Goal: Navigation & Orientation: Find specific page/section

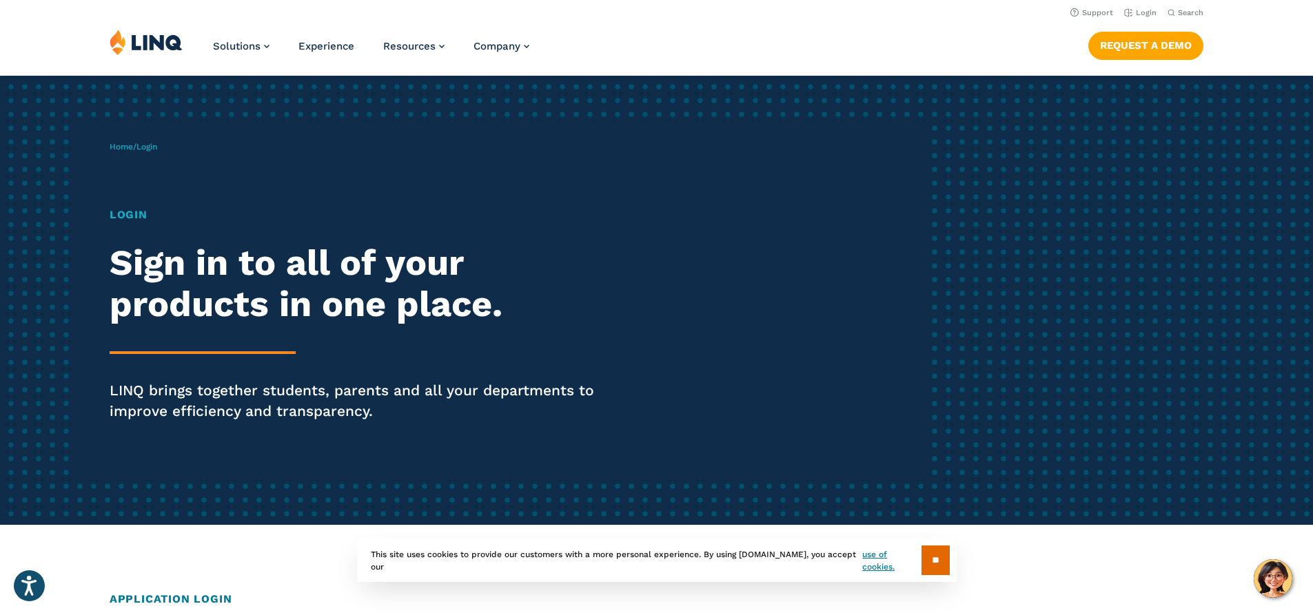
click at [116, 39] on img at bounding box center [146, 42] width 73 height 26
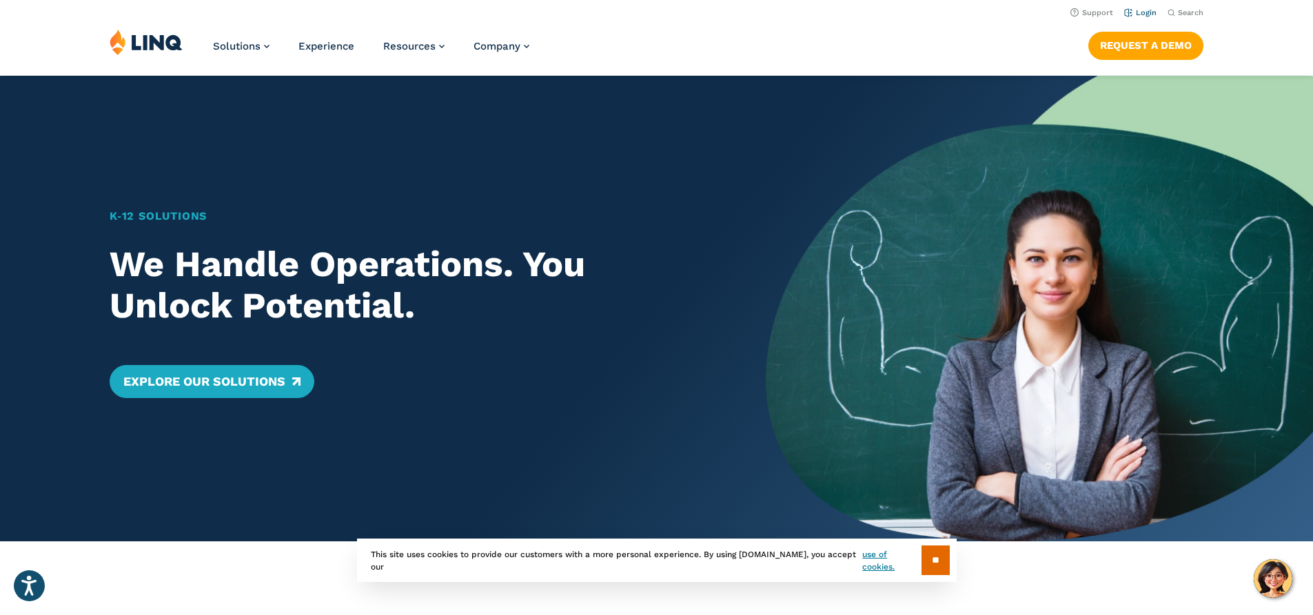
click at [1141, 12] on link "Login" at bounding box center [1140, 12] width 32 height 9
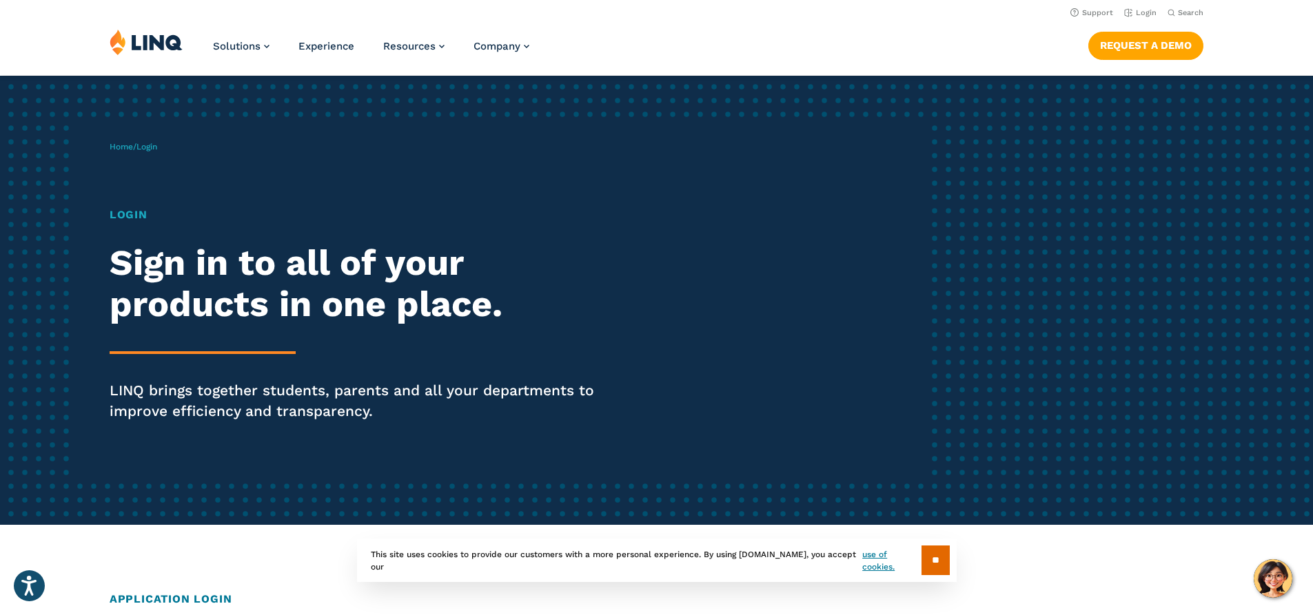
click at [148, 145] on span "Login" at bounding box center [146, 147] width 21 height 10
click at [125, 210] on h1 "Login" at bounding box center [363, 215] width 506 height 17
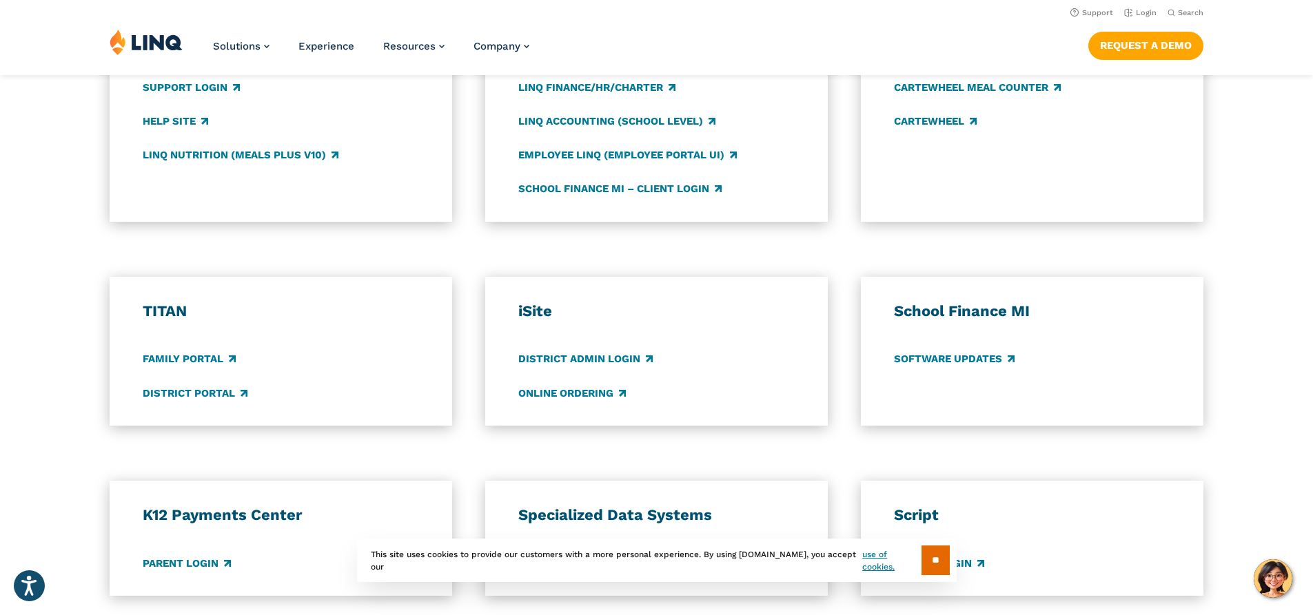
scroll to position [822, 0]
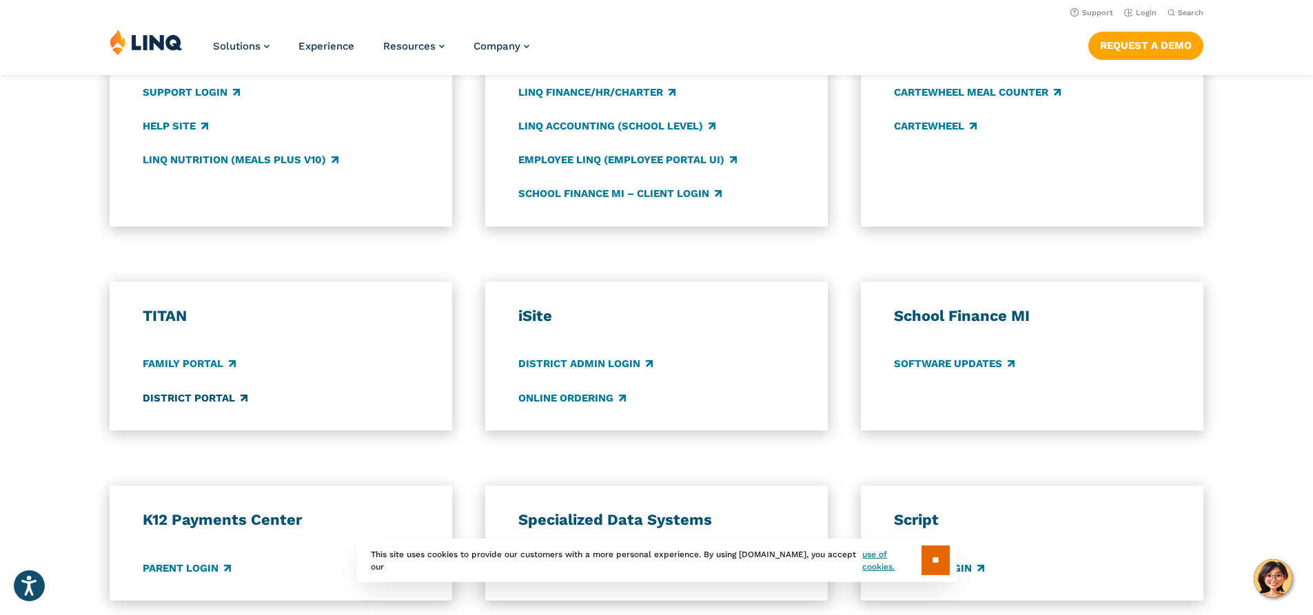
click at [193, 395] on link "District Portal" at bounding box center [195, 398] width 105 height 15
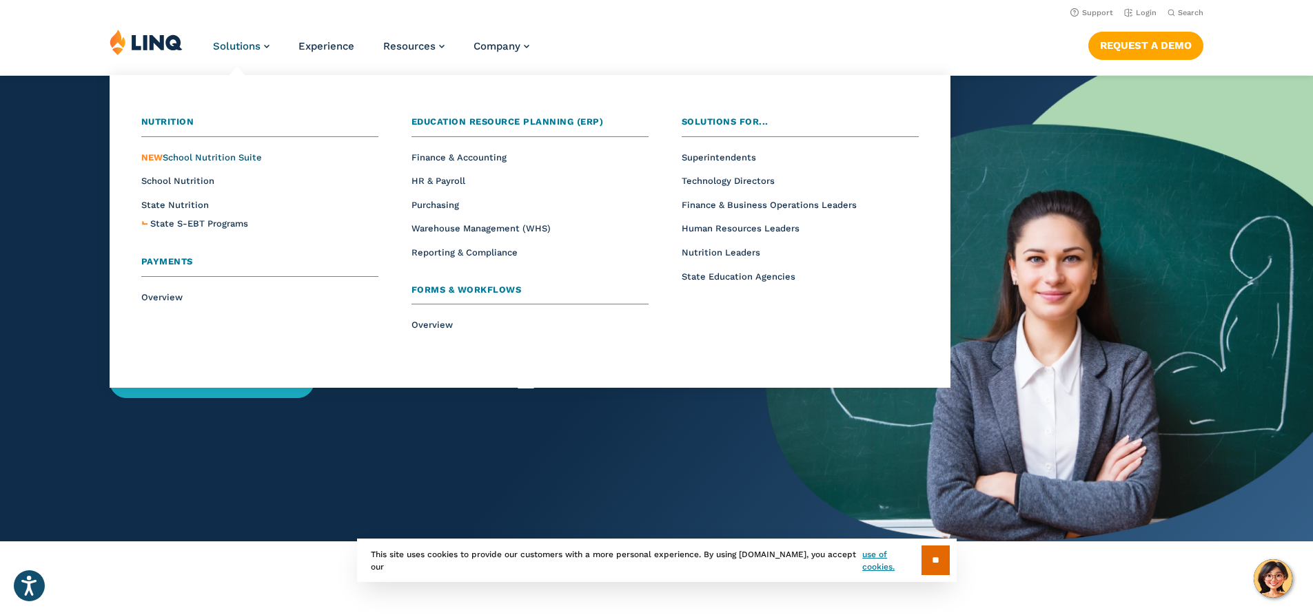
click at [207, 157] on span "NEW School Nutrition Suite" at bounding box center [201, 157] width 121 height 10
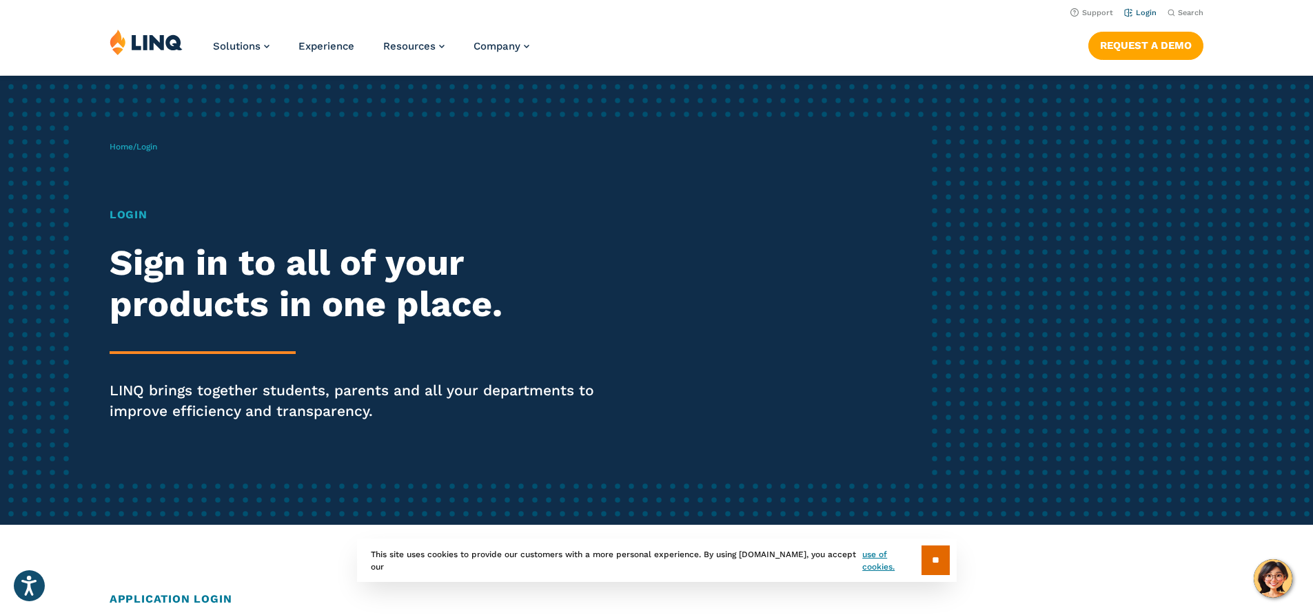
click at [1128, 10] on link "Login" at bounding box center [1140, 12] width 32 height 9
click at [1136, 12] on link "Login" at bounding box center [1140, 12] width 32 height 9
click at [1137, 12] on link "Login" at bounding box center [1140, 12] width 32 height 9
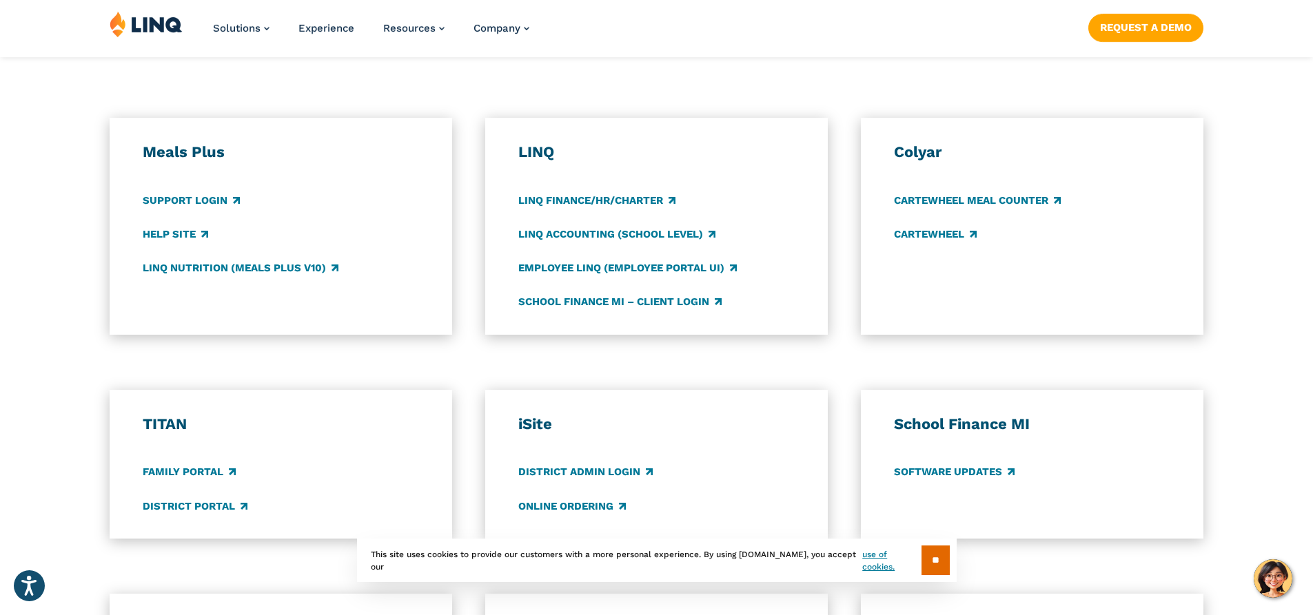
scroll to position [719, 0]
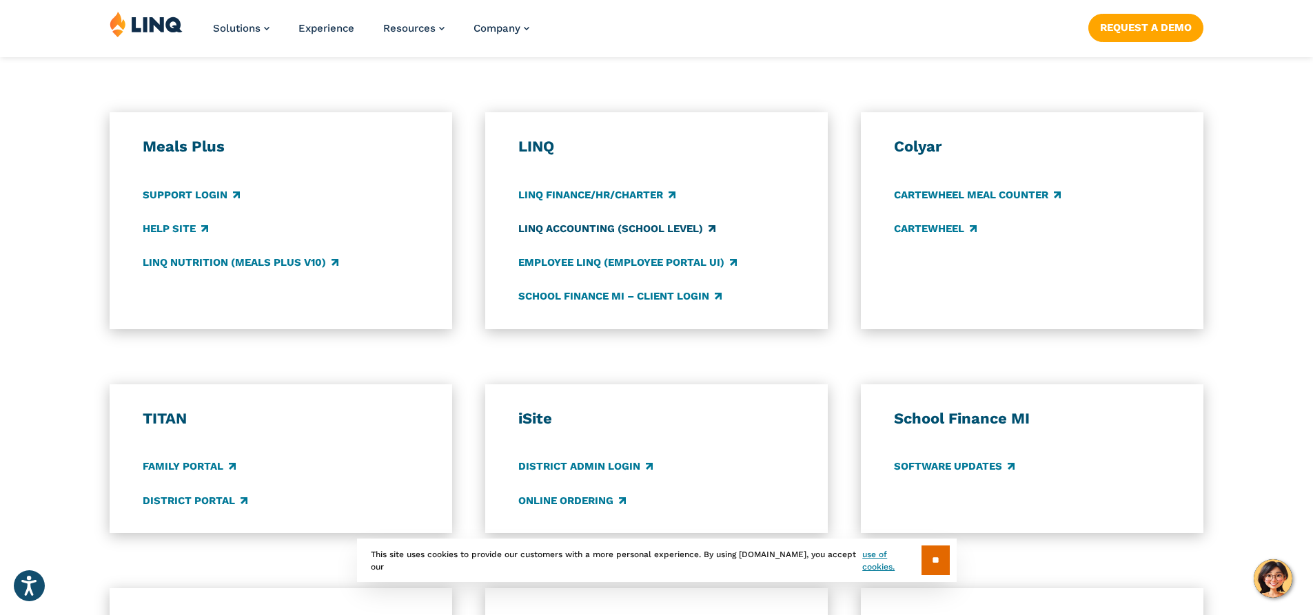
click at [600, 230] on link "LINQ Accounting (school level)" at bounding box center [616, 228] width 197 height 15
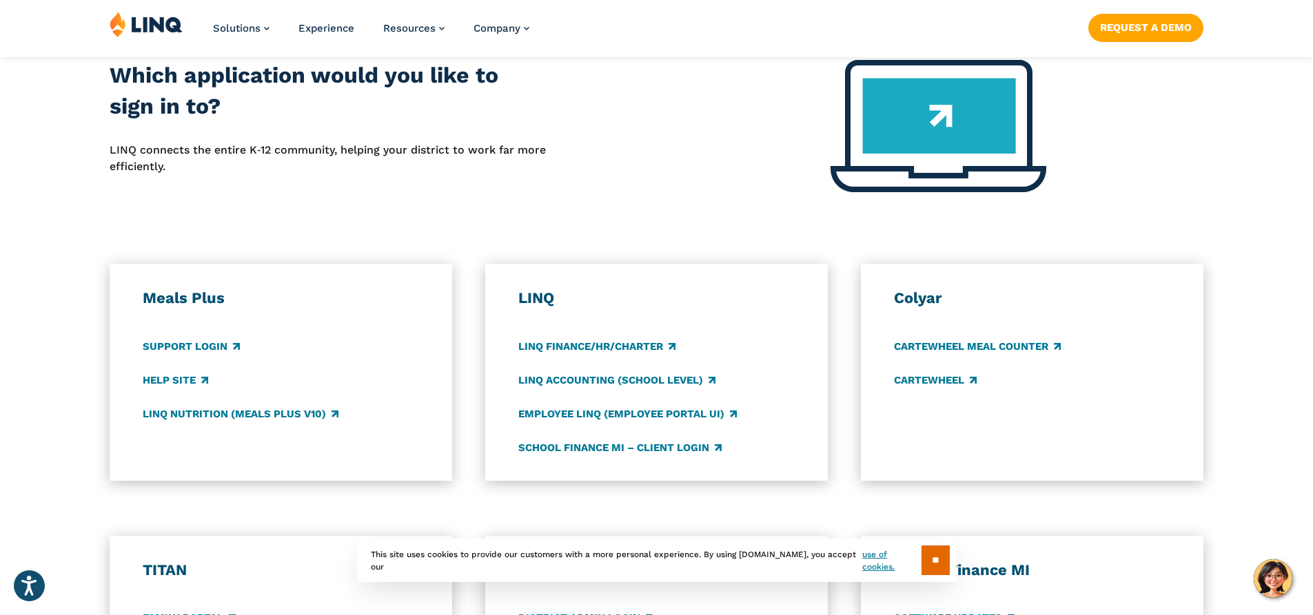
scroll to position [575, 0]
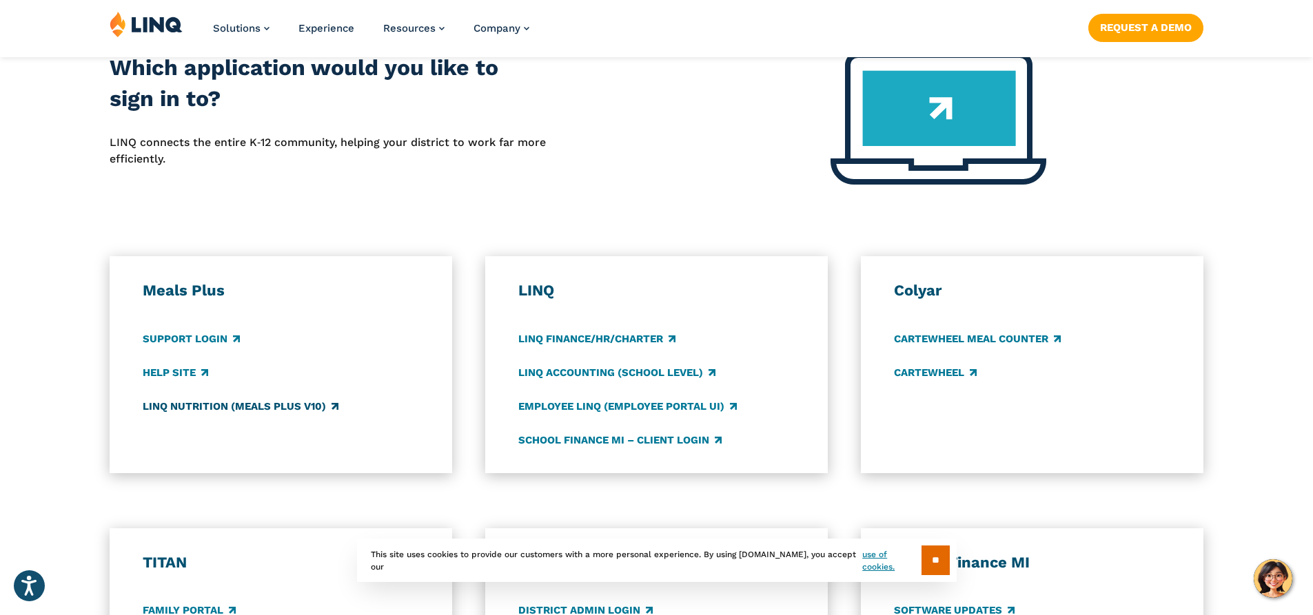
click at [193, 402] on link "LINQ Nutrition (Meals Plus v10)" at bounding box center [241, 406] width 196 height 15
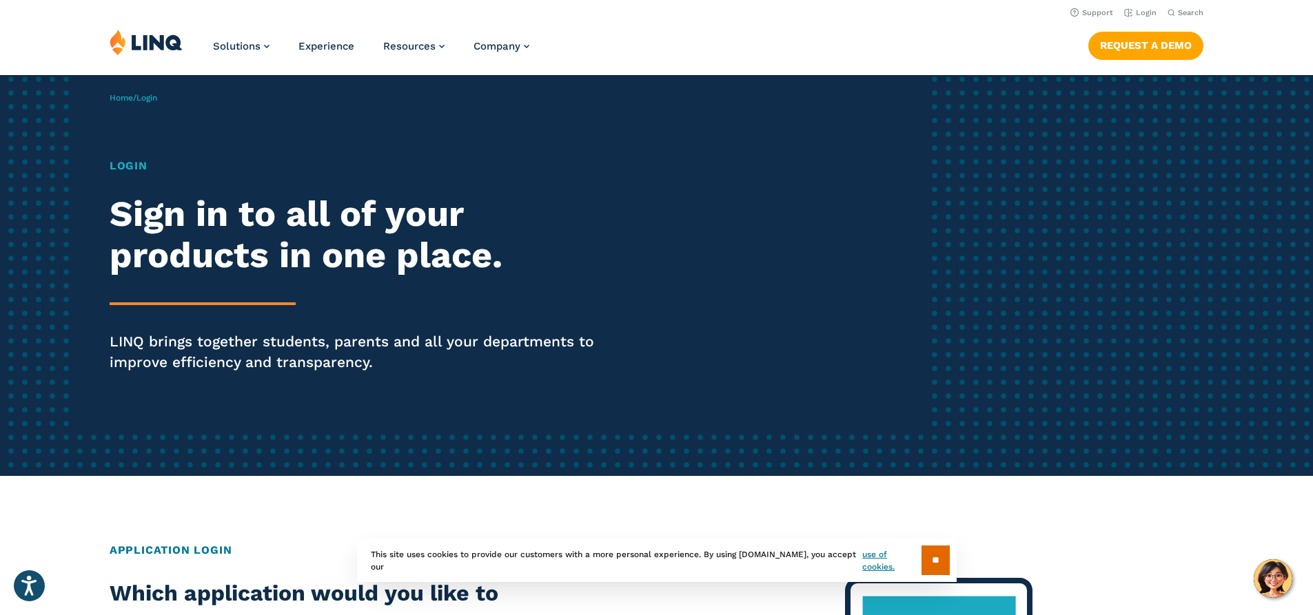
scroll to position [0, 0]
